Goal: Task Accomplishment & Management: Use online tool/utility

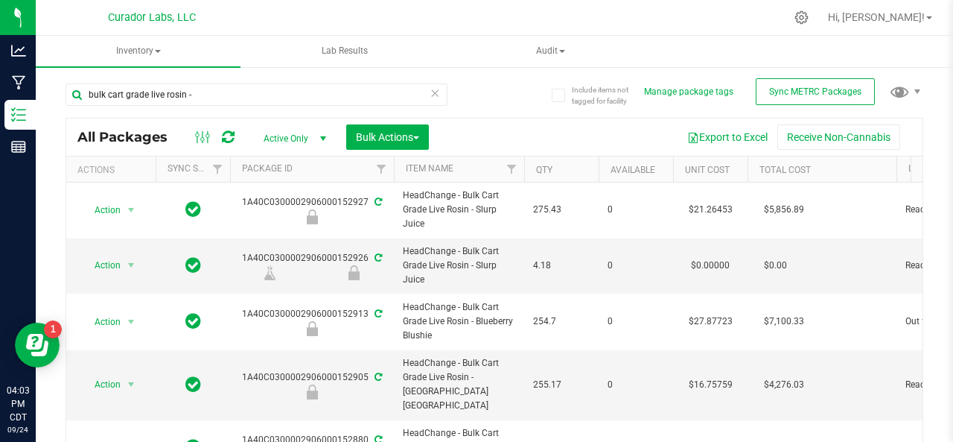
scroll to position [782, 0]
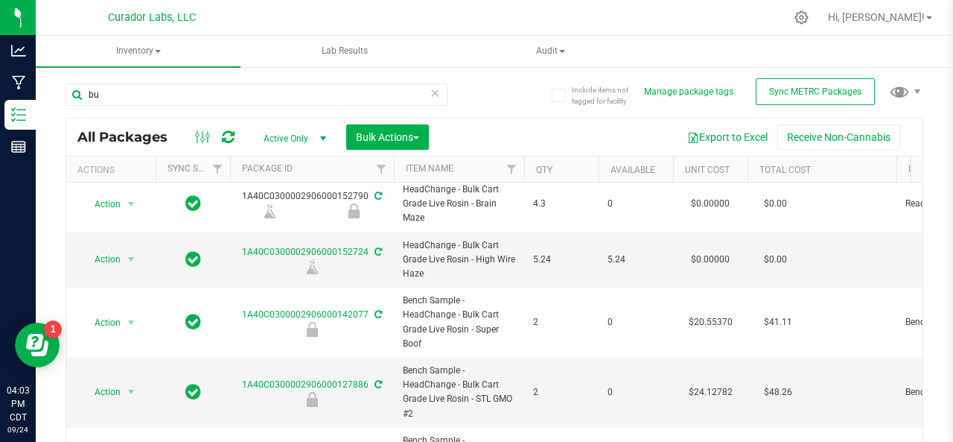
type input "b"
drag, startPoint x: 0, startPoint y: 0, endPoint x: 200, endPoint y: 98, distance: 222.1
click at [200, 98] on input "text" at bounding box center [257, 94] width 382 height 22
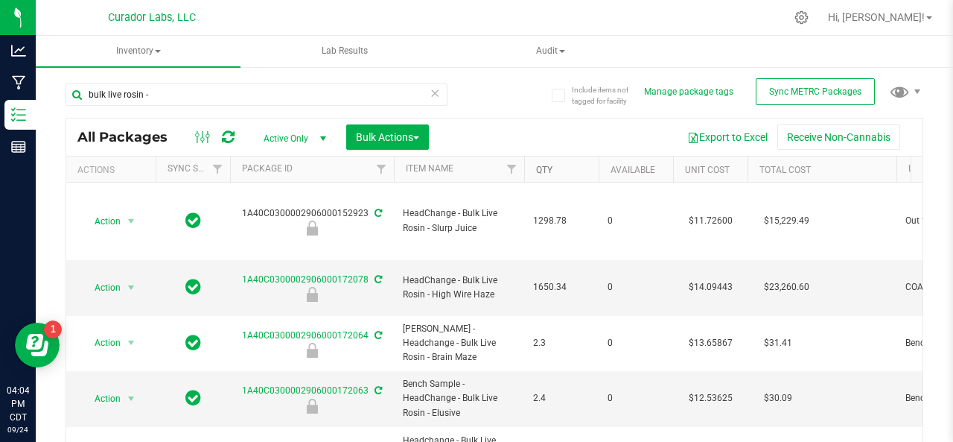
click at [551, 165] on link "Qty" at bounding box center [544, 170] width 16 height 10
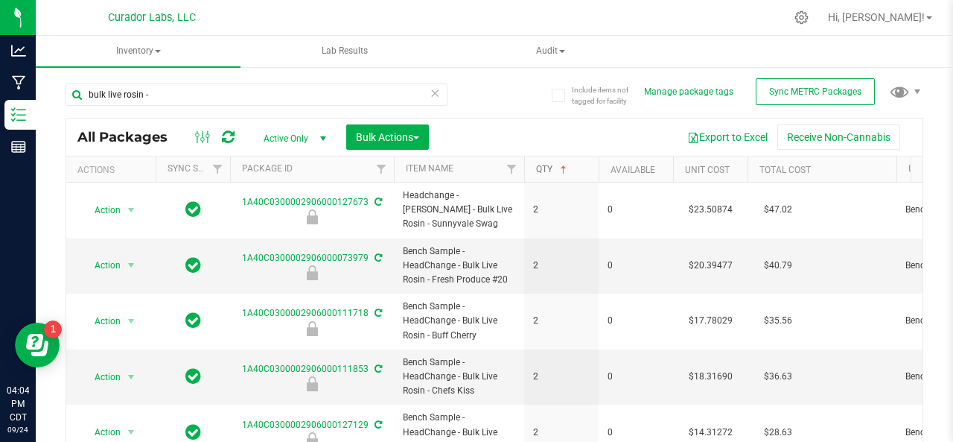
click at [551, 165] on link "Qty" at bounding box center [553, 169] width 34 height 10
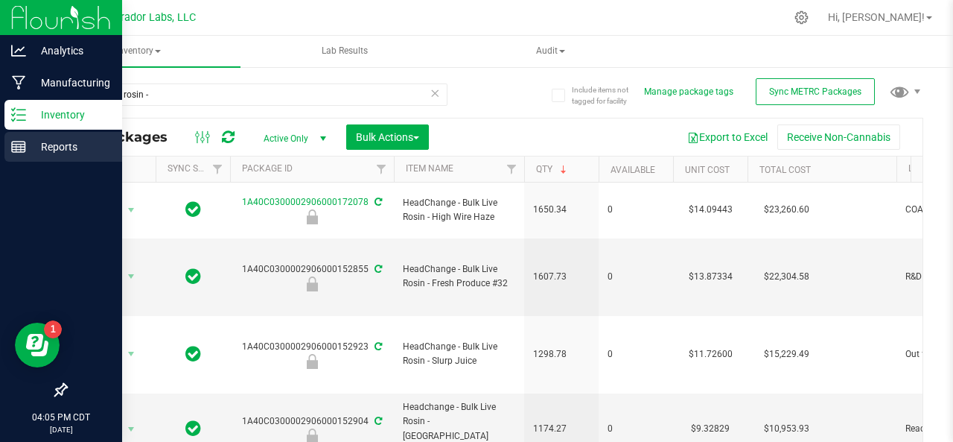
drag, startPoint x: 71, startPoint y: 146, endPoint x: 10, endPoint y: 162, distance: 62.3
click at [9, 175] on div "Analytics Manufacturing Inventory Reports 04:05 PM CDT [DATE] 09/24 Curador Lab…" at bounding box center [476, 221] width 953 height 442
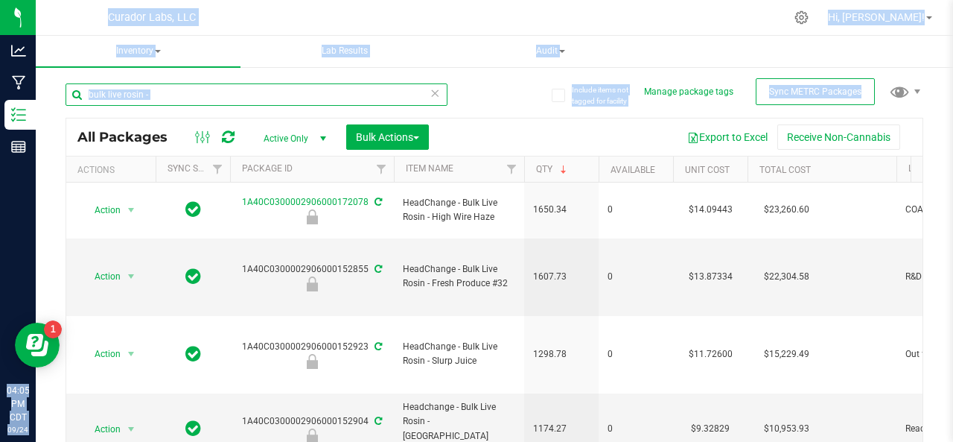
click at [192, 97] on input "bulk live rosin -" at bounding box center [257, 94] width 382 height 22
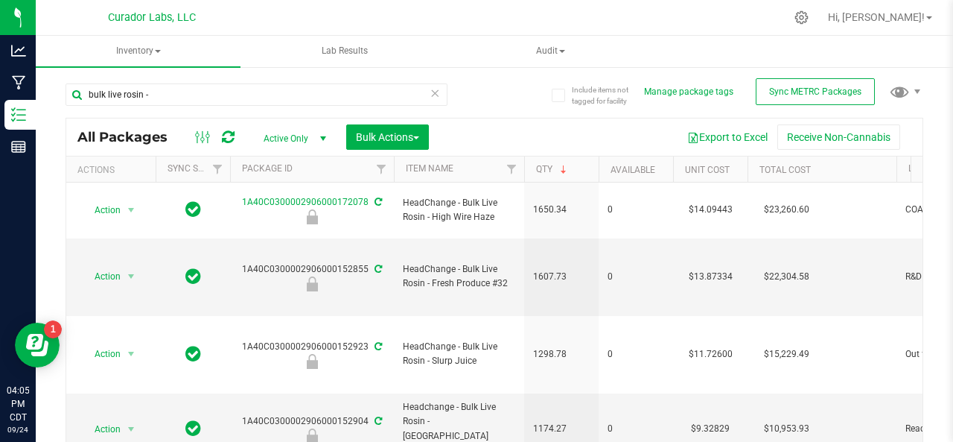
click at [42, 123] on div "Include items not tagged for facility Manage package tags Sync METRC Packages b…" at bounding box center [494, 293] width 917 height 454
click at [724, 133] on button "Export to Excel" at bounding box center [728, 136] width 100 height 25
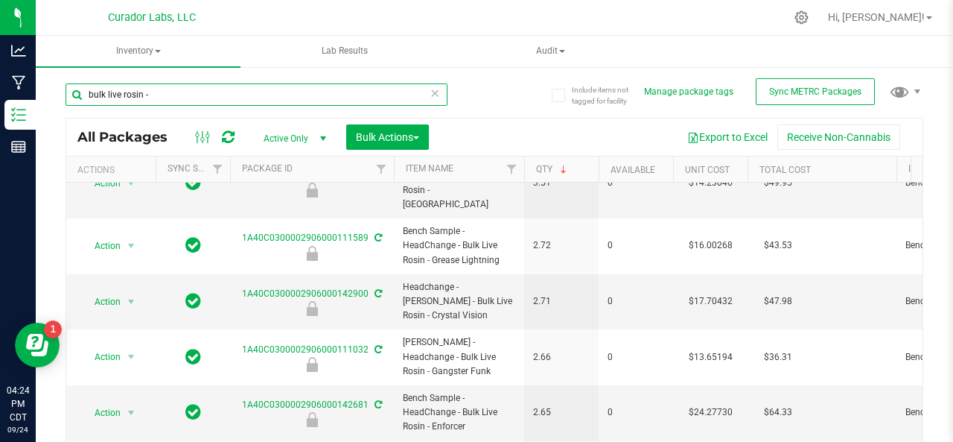
click at [158, 93] on input "bulk live rosin -" at bounding box center [257, 94] width 382 height 22
type input "b"
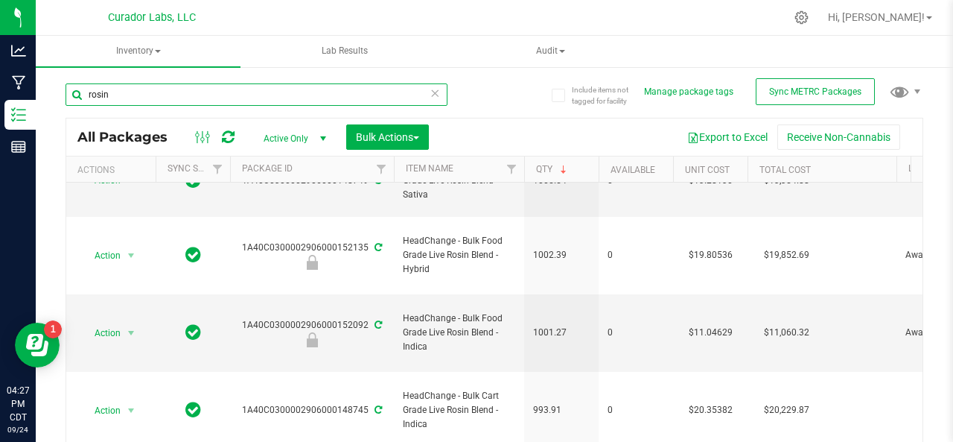
scroll to position [762, 0]
type input "r"
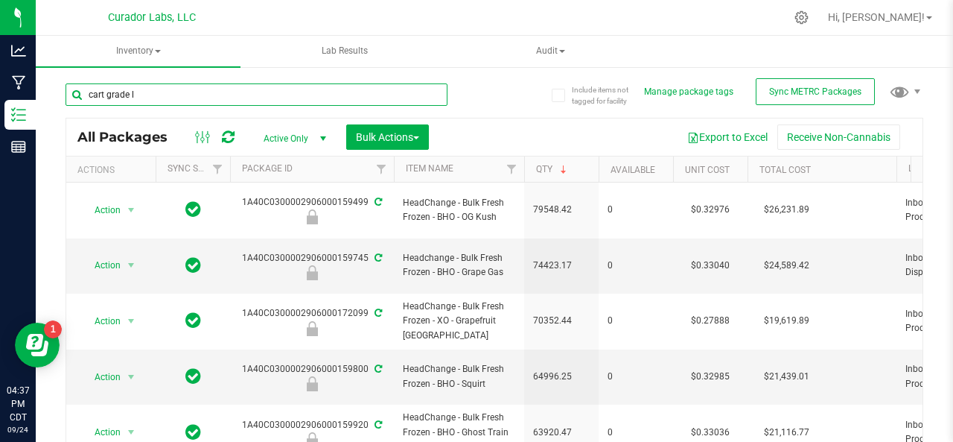
type input "cart grade"
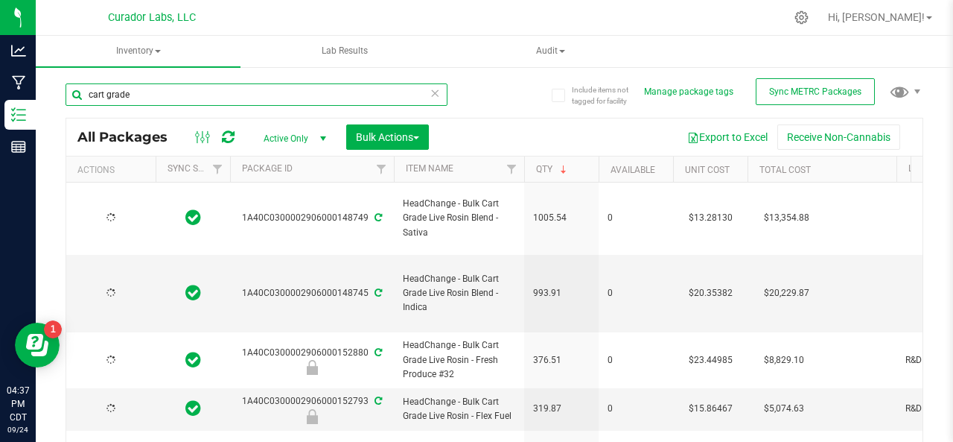
type input "[DATE]"
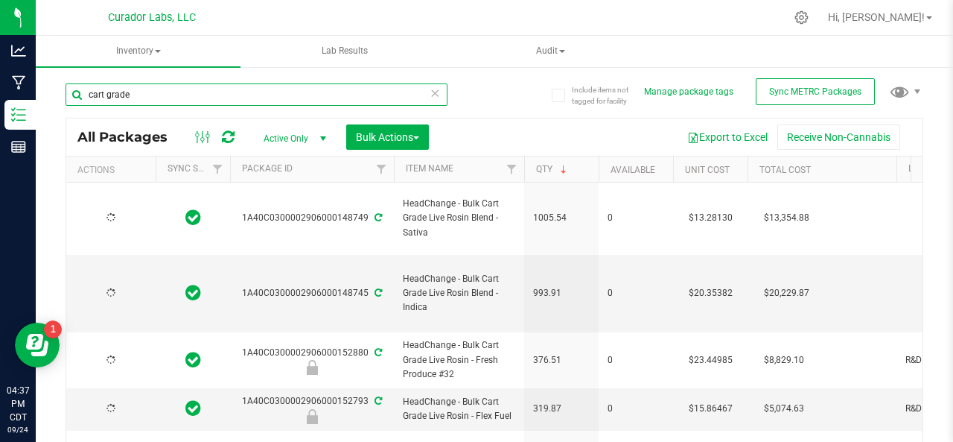
type input "[DATE]"
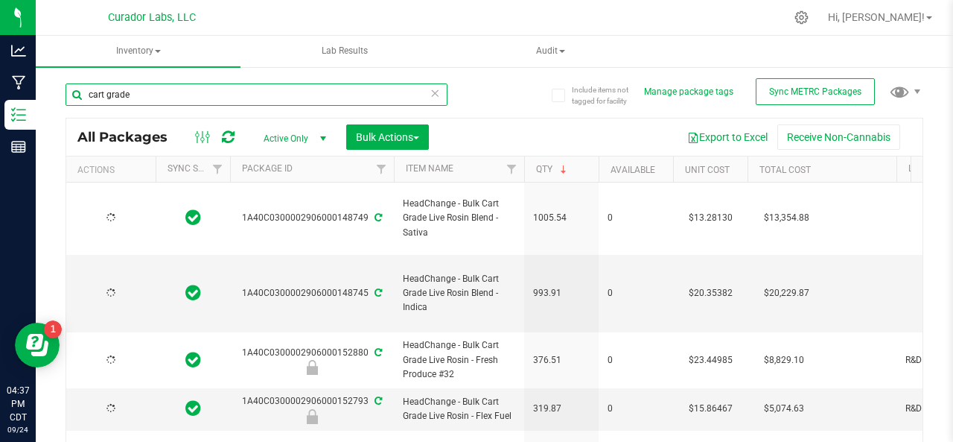
type input "[DATE]"
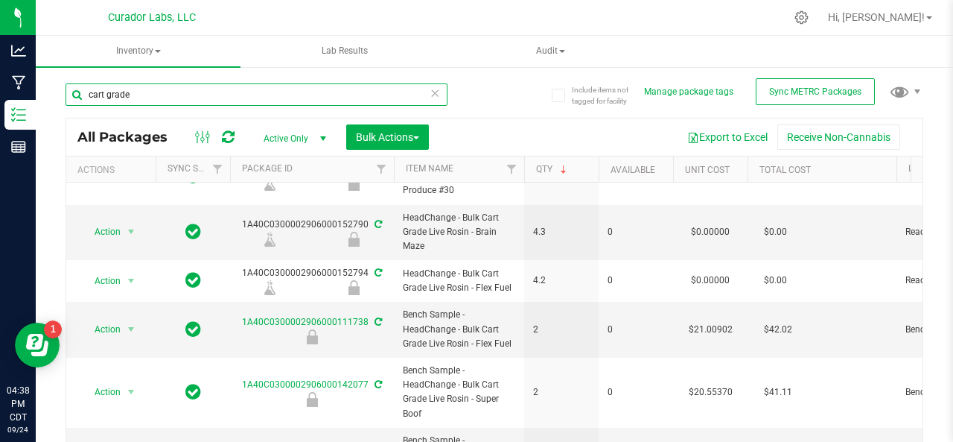
scroll to position [77, 0]
